Goal: Entertainment & Leisure: Consume media (video, audio)

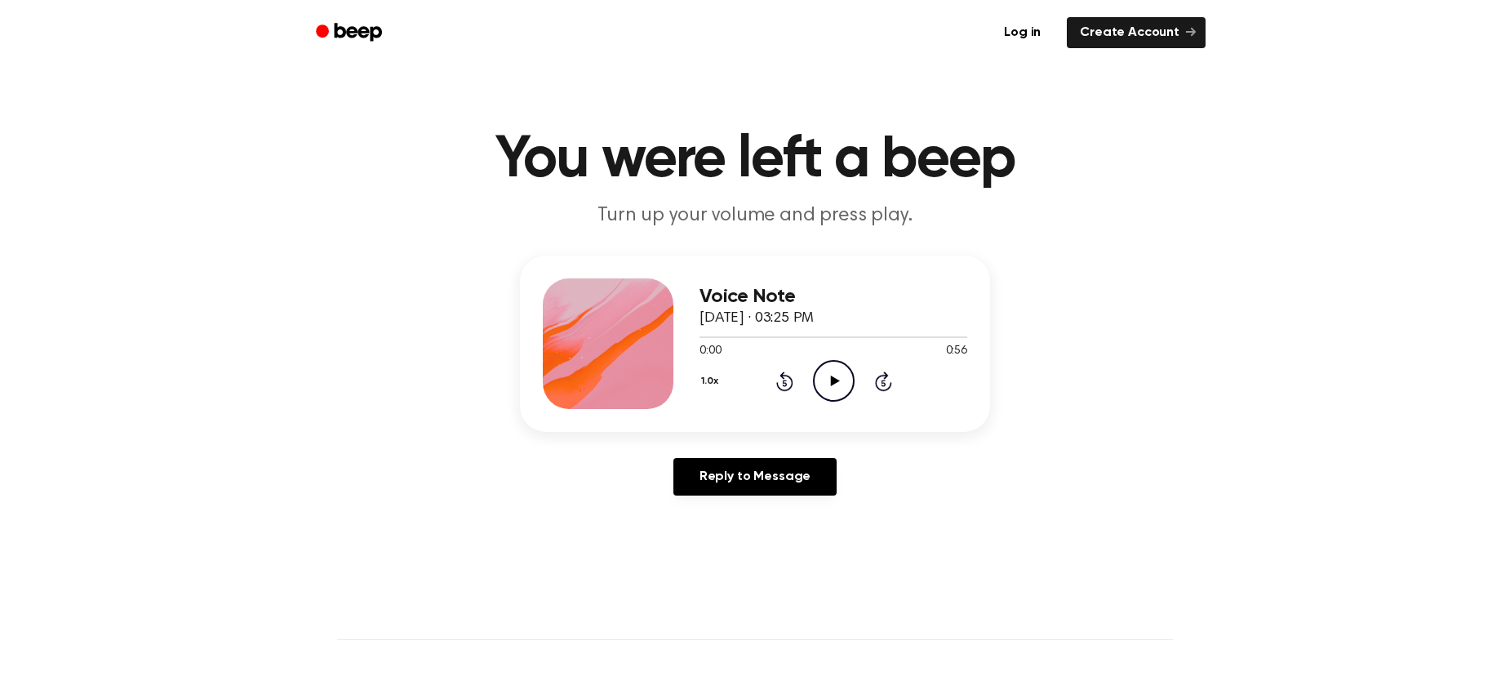
click at [830, 389] on icon "Play Audio" at bounding box center [834, 381] width 42 height 42
click at [838, 366] on icon "Play Audio" at bounding box center [834, 381] width 42 height 42
click at [830, 379] on icon at bounding box center [834, 380] width 9 height 11
click at [837, 388] on icon "Pause Audio" at bounding box center [834, 381] width 42 height 42
click at [824, 384] on icon "Play Audio" at bounding box center [834, 381] width 42 height 42
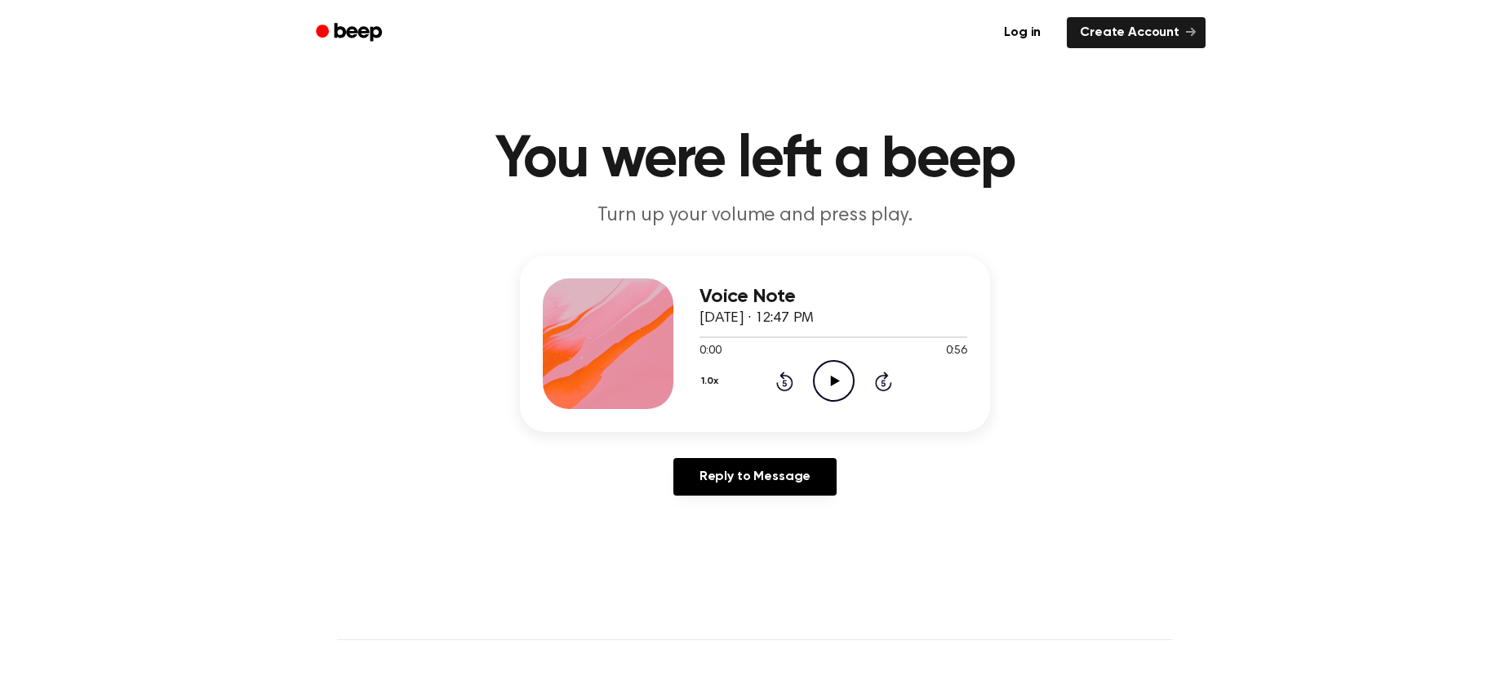
click at [824, 395] on icon "Play Audio" at bounding box center [834, 381] width 42 height 42
click at [841, 384] on icon "Play Audio" at bounding box center [834, 381] width 42 height 42
